Goal: Transaction & Acquisition: Purchase product/service

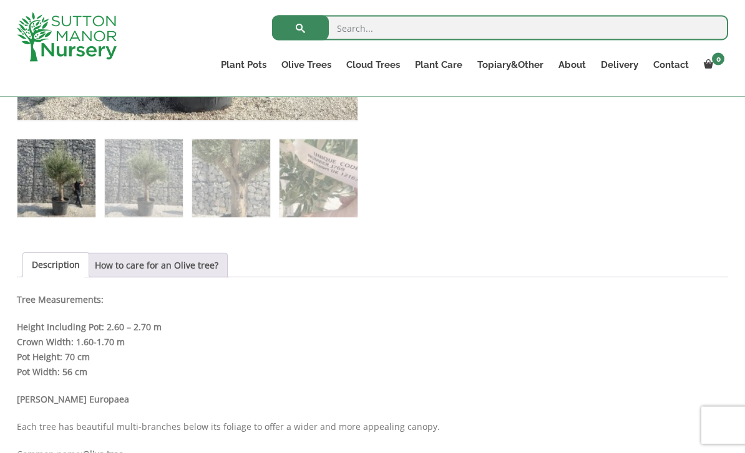
scroll to position [509, 0]
click at [137, 268] on link "How to care for an Olive tree?" at bounding box center [156, 265] width 123 height 24
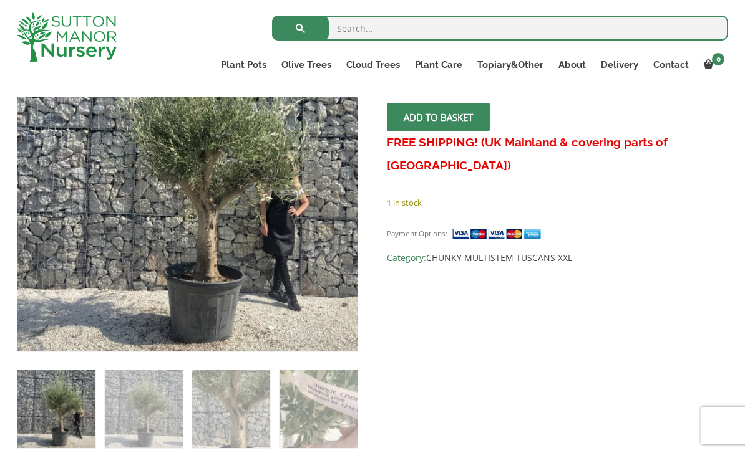
scroll to position [275, 0]
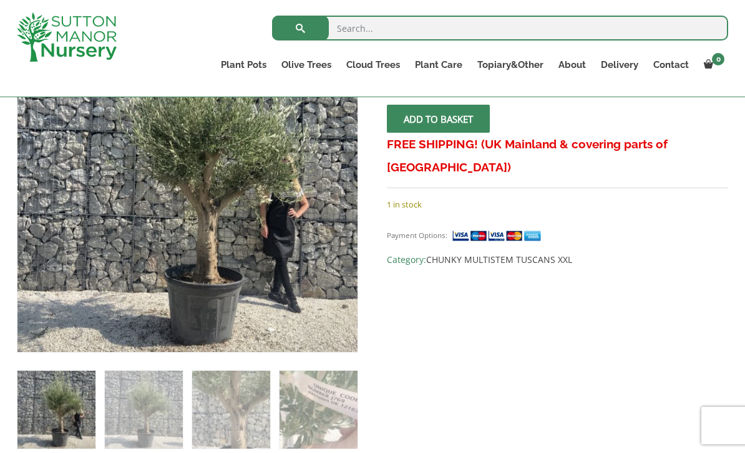
click at [438, 119] on span "submit" at bounding box center [438, 119] width 0 height 0
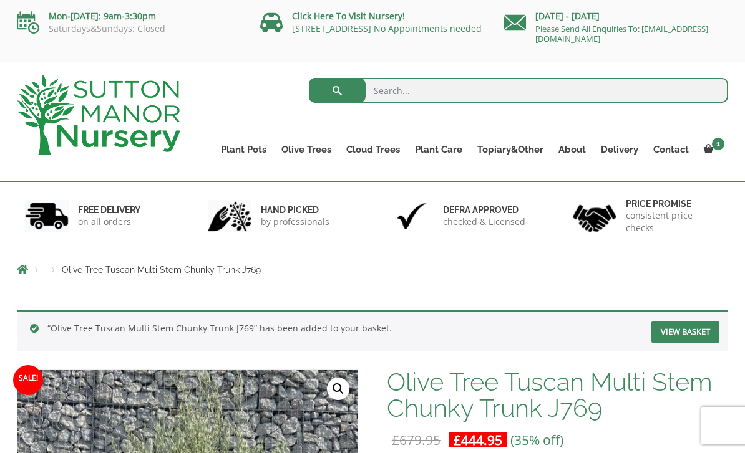
click at [428, 91] on input "search" at bounding box center [519, 90] width 420 height 25
type input "California lilac tree"
click at [337, 90] on button "submit" at bounding box center [337, 90] width 57 height 25
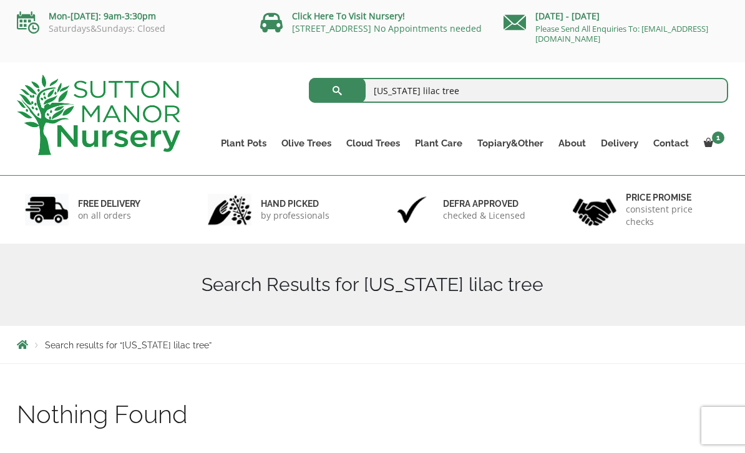
click at [0, 0] on link "View cart" at bounding box center [0, 0] width 0 height 0
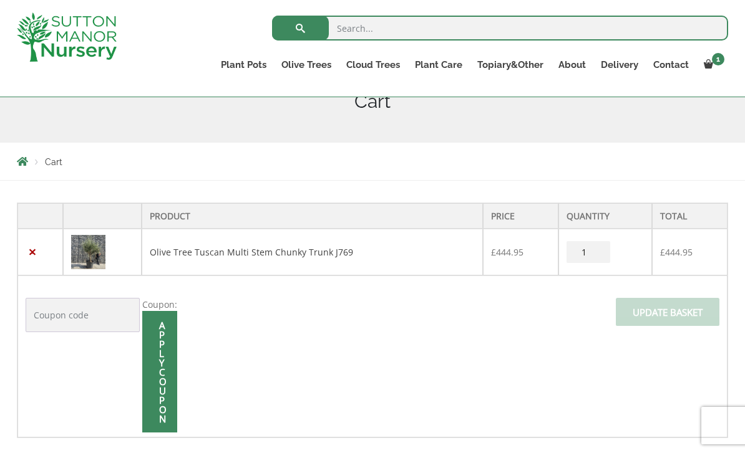
scroll to position [178, 0]
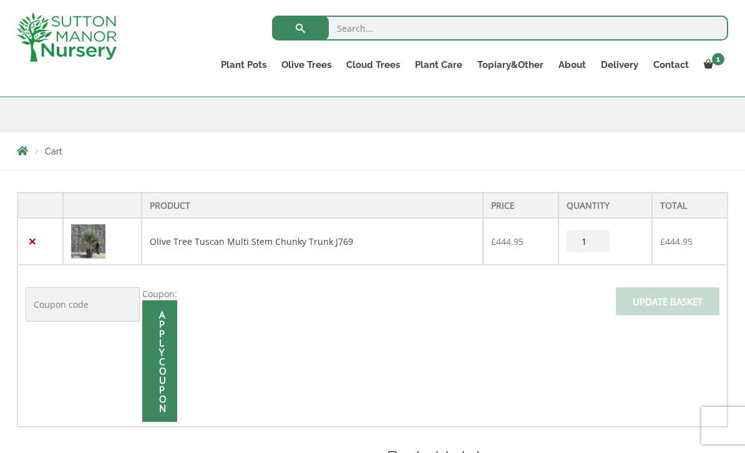
click at [91, 241] on img at bounding box center [88, 242] width 34 height 34
